Goal: Task Accomplishment & Management: Complete application form

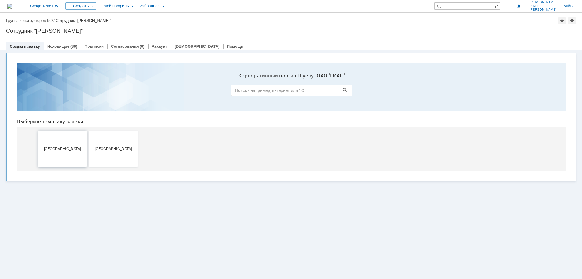
click at [64, 144] on button "[GEOGRAPHIC_DATA]" at bounding box center [62, 148] width 49 height 36
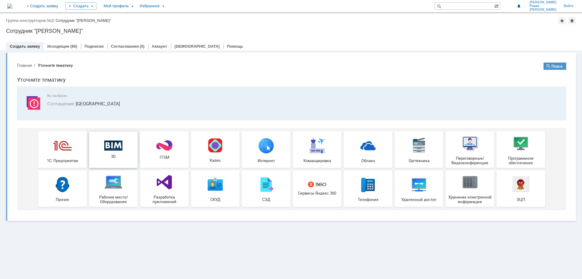
click at [109, 150] on img at bounding box center [113, 145] width 18 height 10
click at [66, 45] on link "Исходящие" at bounding box center [58, 46] width 22 height 5
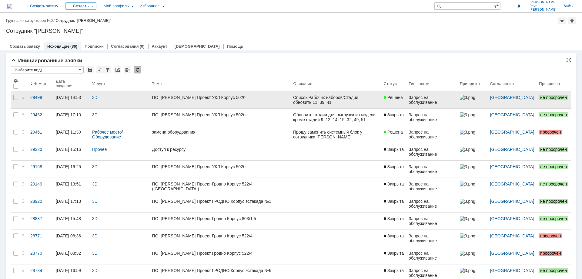
click at [136, 97] on div "3D" at bounding box center [119, 97] width 55 height 5
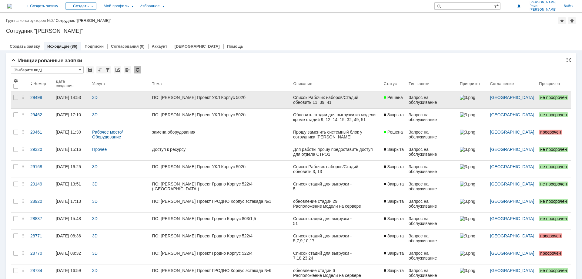
click at [220, 99] on div "ПО: [PERSON_NAME] Проект УКЛ Корпус 502б" at bounding box center [220, 97] width 136 height 5
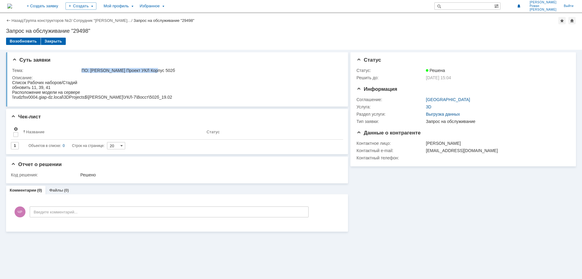
drag, startPoint x: 151, startPoint y: 69, endPoint x: 81, endPoint y: 72, distance: 70.7
click at [81, 72] on td "ПО: [PERSON_NAME] Проект УКЛ Корпус 502б" at bounding box center [210, 70] width 260 height 7
copy div "ПО: [PERSON_NAME] Проект УКЛ Корпус 502б"
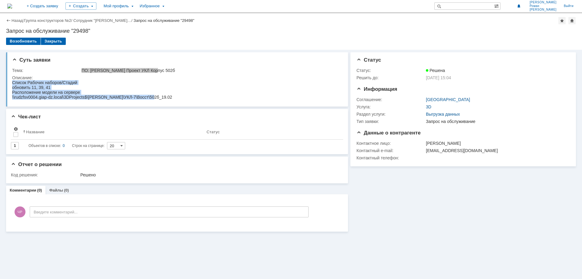
drag, startPoint x: 12, startPoint y: 81, endPoint x: 153, endPoint y: 98, distance: 142.4
click at [153, 98] on html "Список Рабочих наборов/Стадий обновить 11, 39, 41 Расположение модели на сервер…" at bounding box center [176, 89] width 328 height 19
copy body "Список Рабочих наборов/Стадий обновить 11, 39, 41 Расположение модели на сервер…"
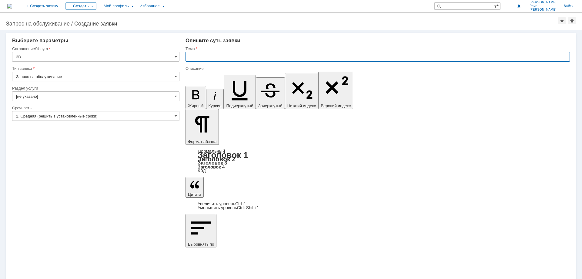
drag, startPoint x: 211, startPoint y: 59, endPoint x: 216, endPoint y: 55, distance: 6.1
click at [212, 59] on input "text" at bounding box center [378, 57] width 385 height 10
click at [212, 57] on input "text" at bounding box center [378, 57] width 385 height 10
paste input "ПО: [PERSON_NAME] Проект УКЛ Корпус 502б"
type input "ПО: [PERSON_NAME] Проект УКЛ Корпус 502б"
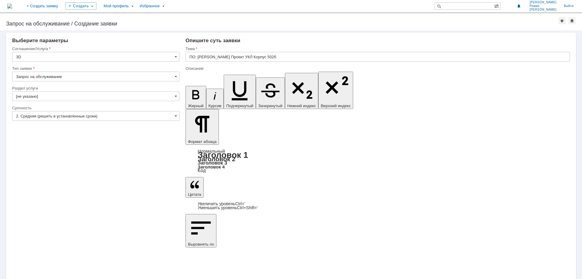
drag, startPoint x: 226, startPoint y: 2171, endPoint x: 212, endPoint y: 2173, distance: 14.0
click at [57, 97] on input "[не указано]" at bounding box center [95, 96] width 167 height 10
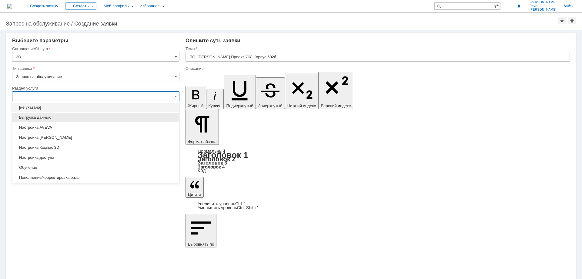
click at [46, 118] on span "Выгрузка данных" at bounding box center [96, 117] width 160 height 5
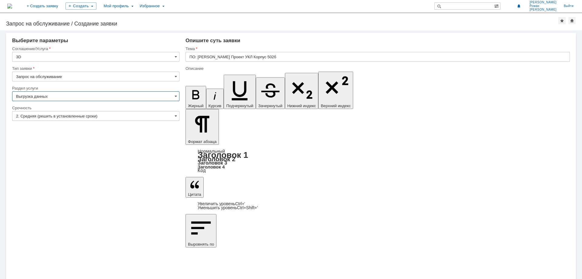
type input "Выгрузка данных"
